Goal: Check status: Check status

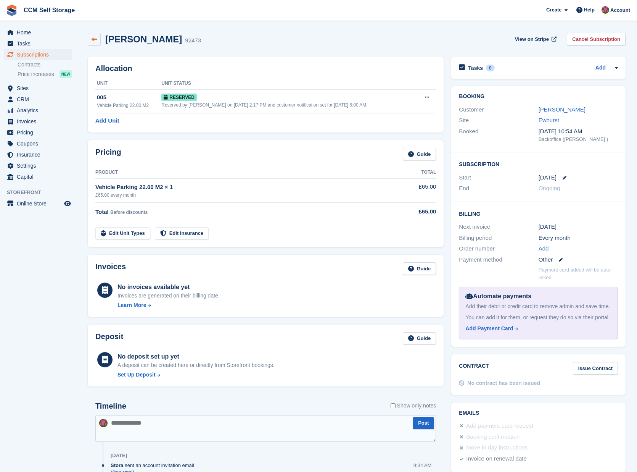
click at [93, 39] on icon at bounding box center [95, 40] width 6 height 6
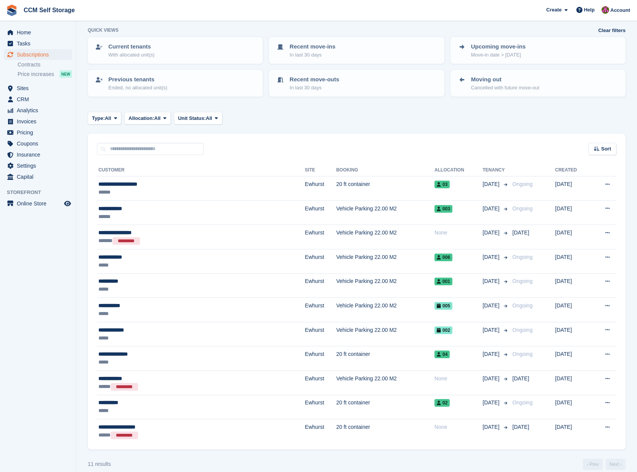
scroll to position [45, 0]
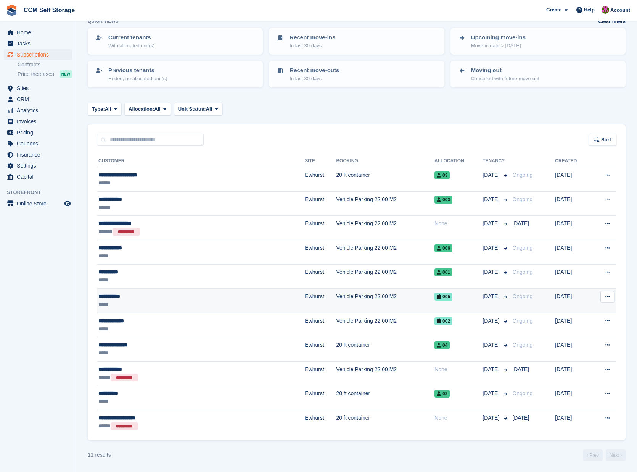
click at [180, 300] on div "*****" at bounding box center [161, 304] width 127 height 8
